Goal: Find specific page/section: Find specific page/section

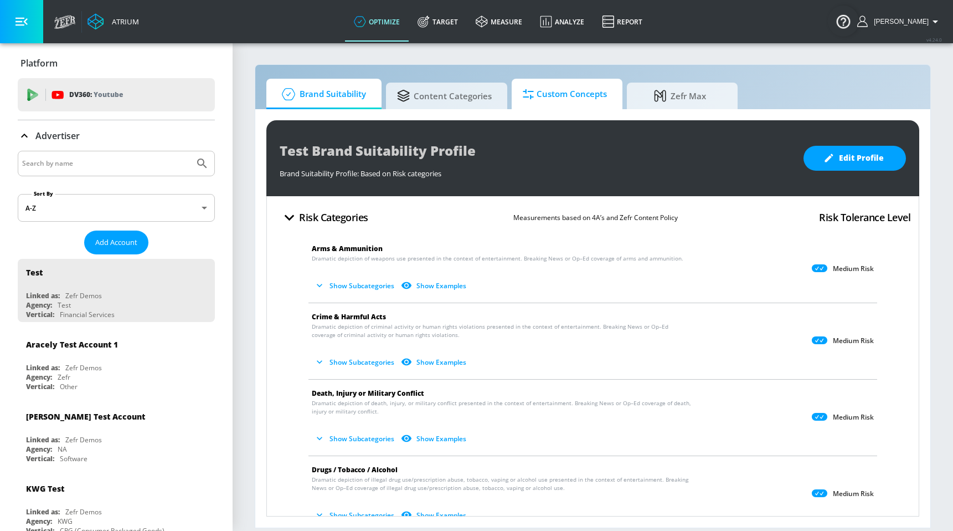
click at [566, 100] on span "Custom Concepts" at bounding box center [565, 94] width 84 height 27
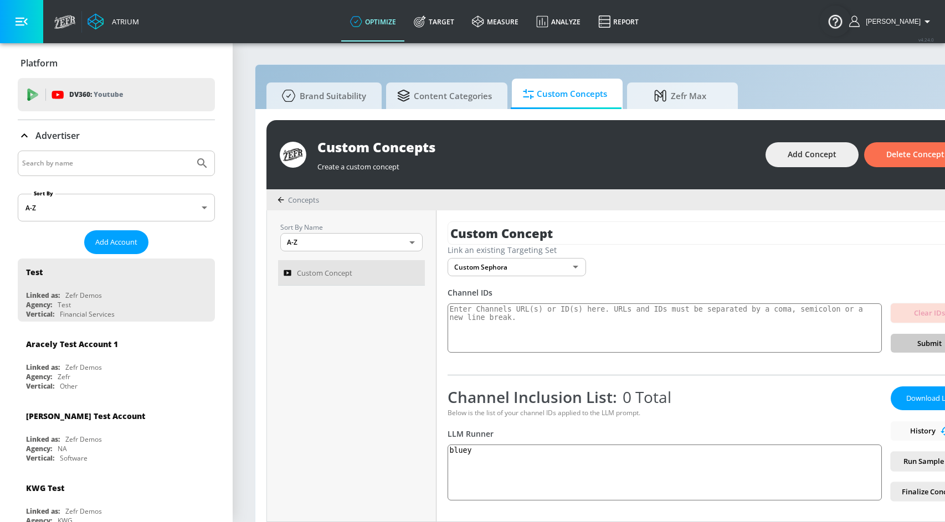
click at [294, 199] on span "Concepts" at bounding box center [303, 200] width 31 height 10
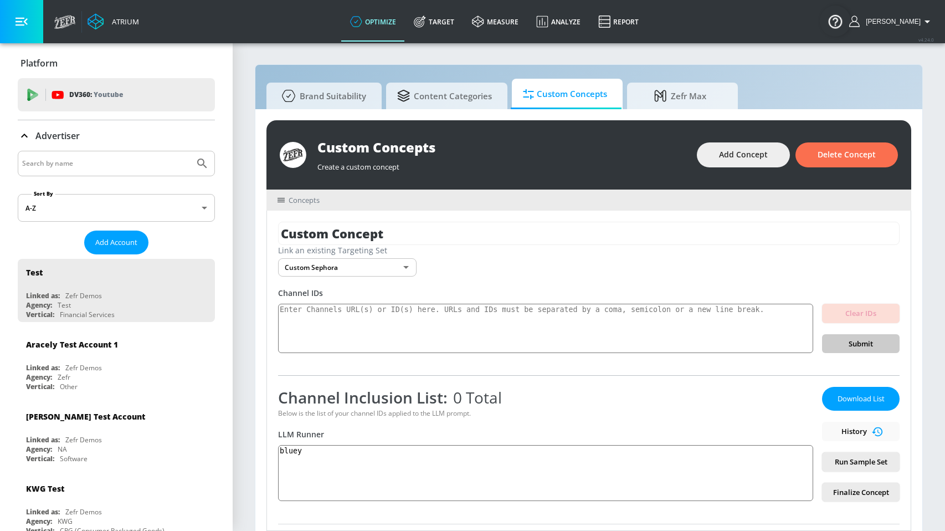
scroll to position [242, 0]
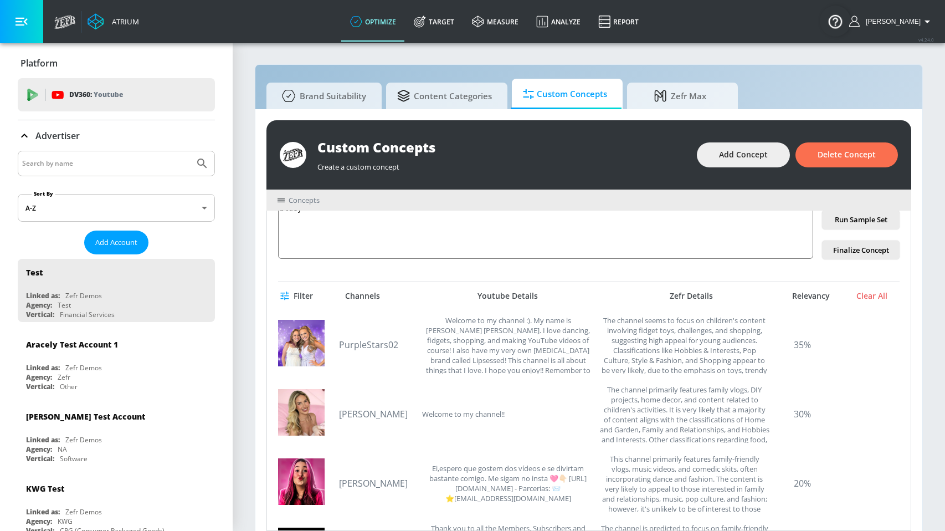
click at [292, 288] on button "Filter" at bounding box center [297, 296] width 39 height 20
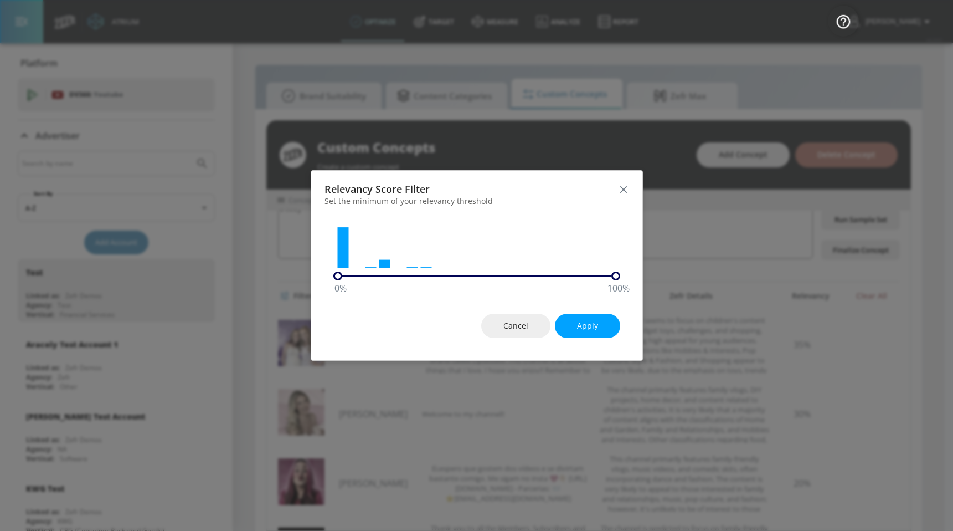
click at [620, 190] on icon "button" at bounding box center [624, 189] width 12 height 12
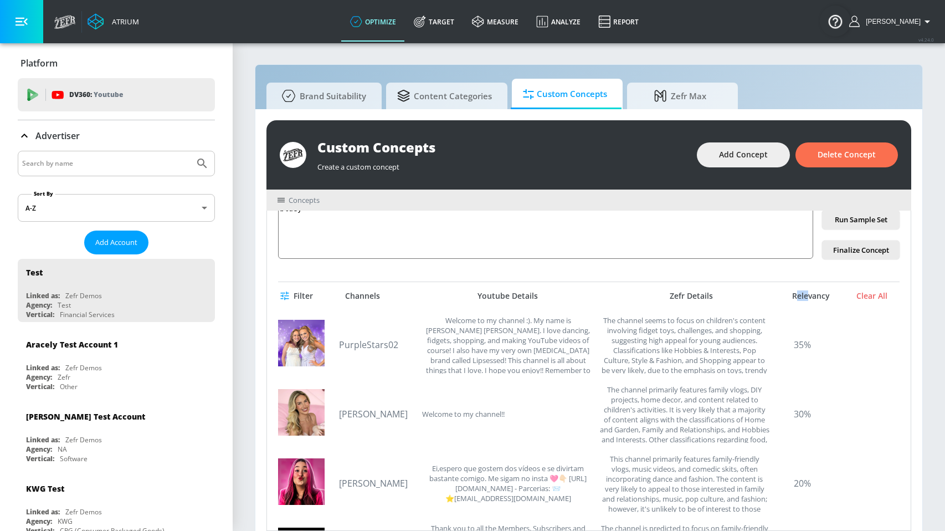
click at [799, 297] on div "Relevancy" at bounding box center [810, 296] width 55 height 10
click at [806, 297] on div "Relevancy" at bounding box center [810, 296] width 55 height 10
